Goal: Browse casually: Explore the website without a specific task or goal

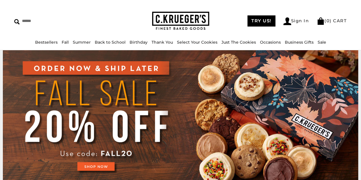
scroll to position [10, 0]
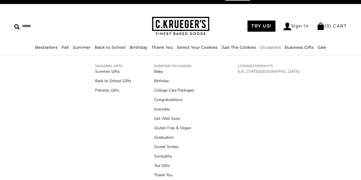
click at [253, 70] on link "[US_STATE][GEOGRAPHIC_DATA]" at bounding box center [269, 72] width 62 height 6
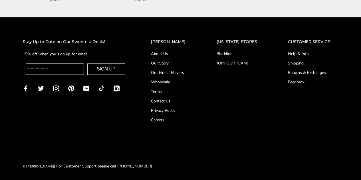
scroll to position [455, 0]
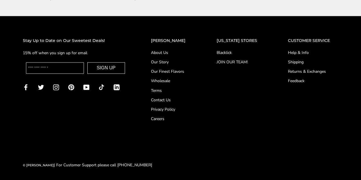
click at [184, 71] on link "Our Finest Flavors" at bounding box center [172, 72] width 43 height 6
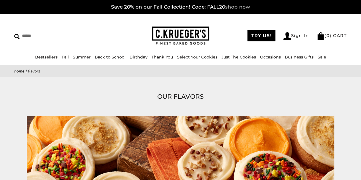
click at [236, 8] on span "shop now" at bounding box center [237, 7] width 25 height 6
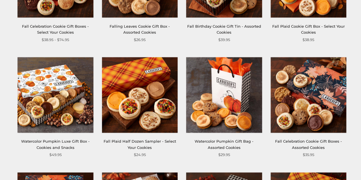
scroll to position [290, 0]
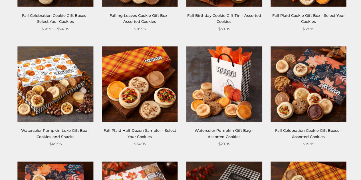
click at [325, 73] on img at bounding box center [309, 84] width 76 height 76
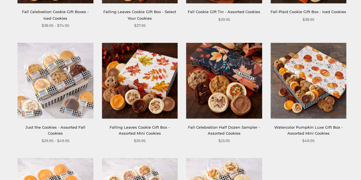
scroll to position [526, 0]
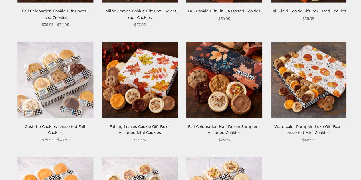
click at [150, 93] on img at bounding box center [140, 80] width 76 height 76
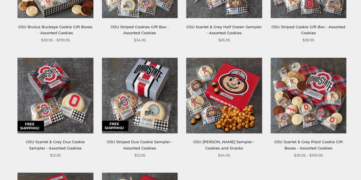
scroll to position [186, 0]
